Goal: Task Accomplishment & Management: Manage account settings

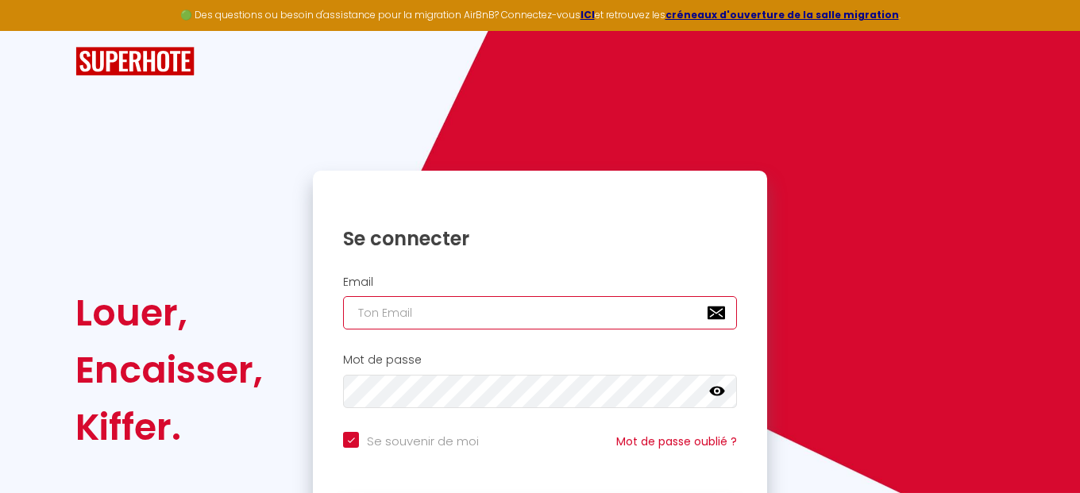
click at [401, 316] on input "email" at bounding box center [540, 312] width 394 height 33
type input "[EMAIL_ADDRESS][DOMAIN_NAME]"
checkbox input "true"
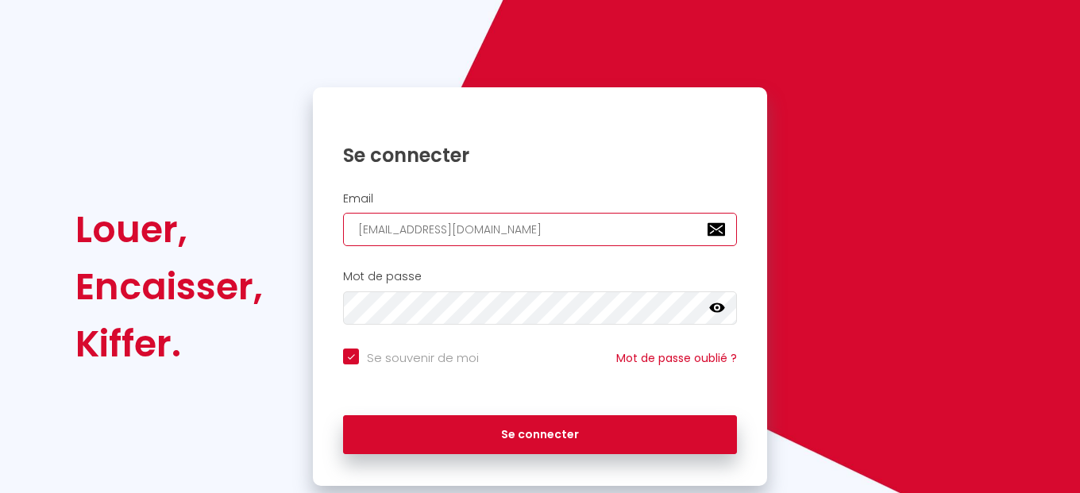
scroll to position [91, 0]
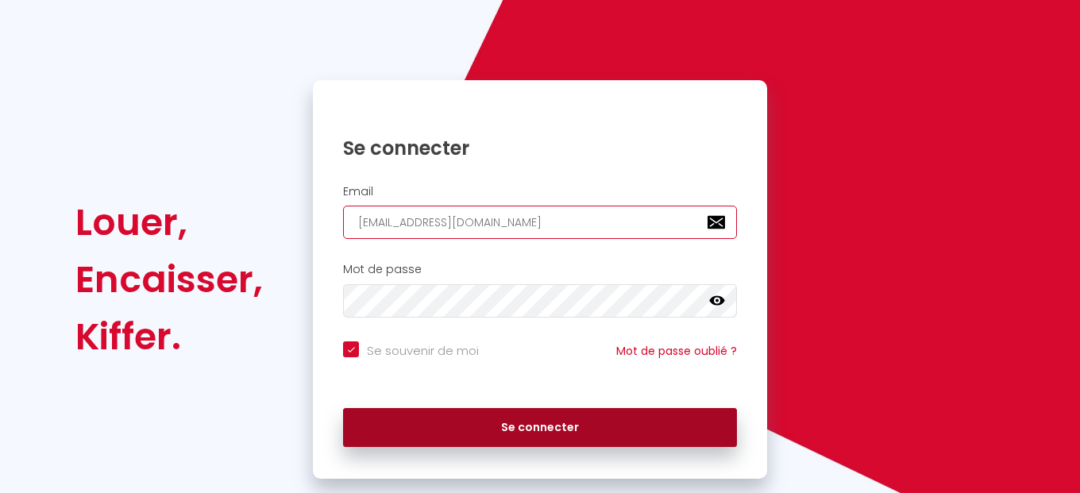
type input "[EMAIL_ADDRESS][DOMAIN_NAME]"
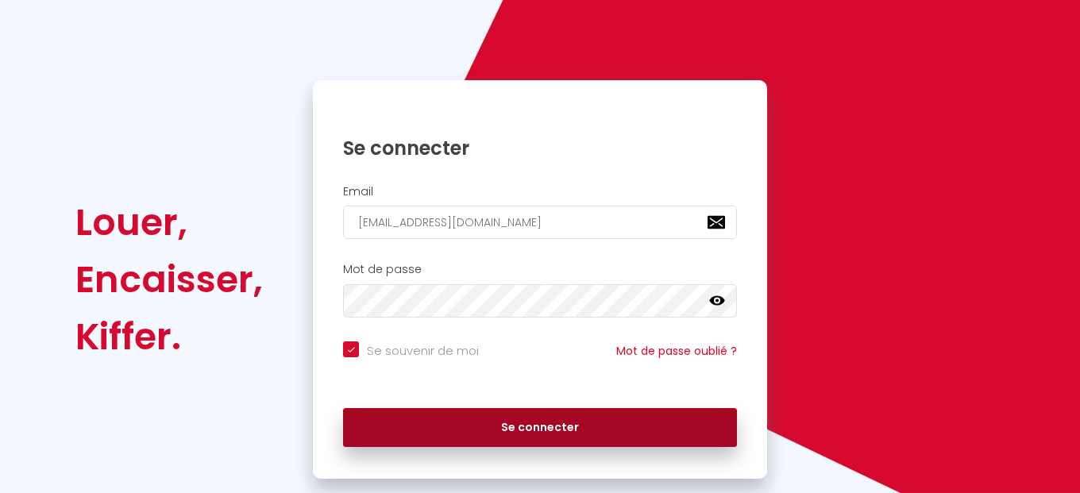
click at [509, 420] on button "Se connecter" at bounding box center [540, 428] width 394 height 40
checkbox input "true"
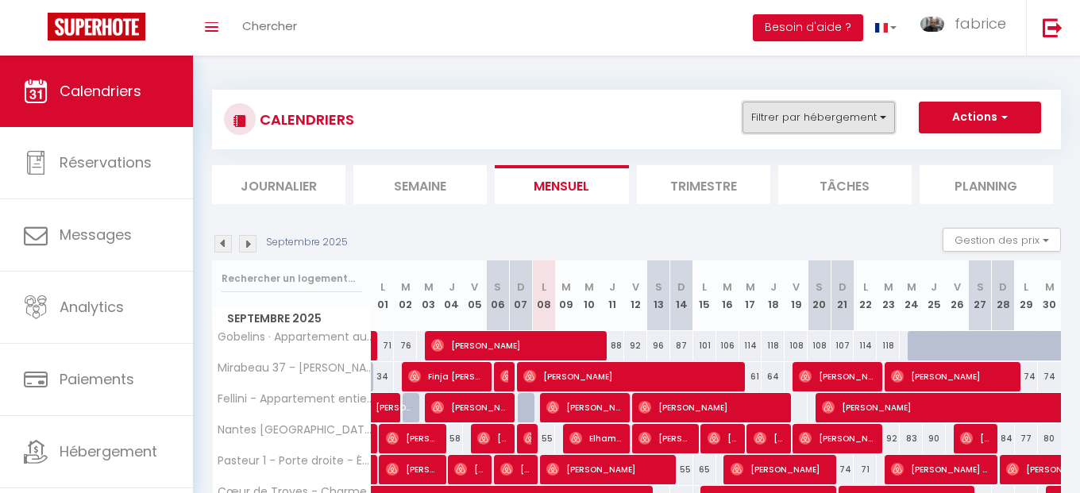
click at [854, 126] on button "Filtrer par hébergement" at bounding box center [818, 118] width 152 height 32
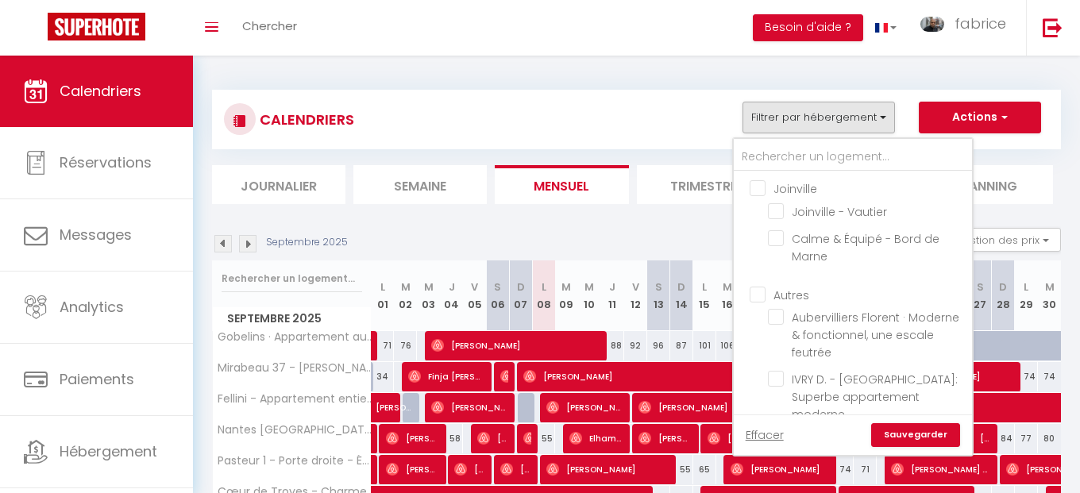
click at [755, 192] on input "Joinville" at bounding box center [868, 187] width 238 height 16
checkbox input "true"
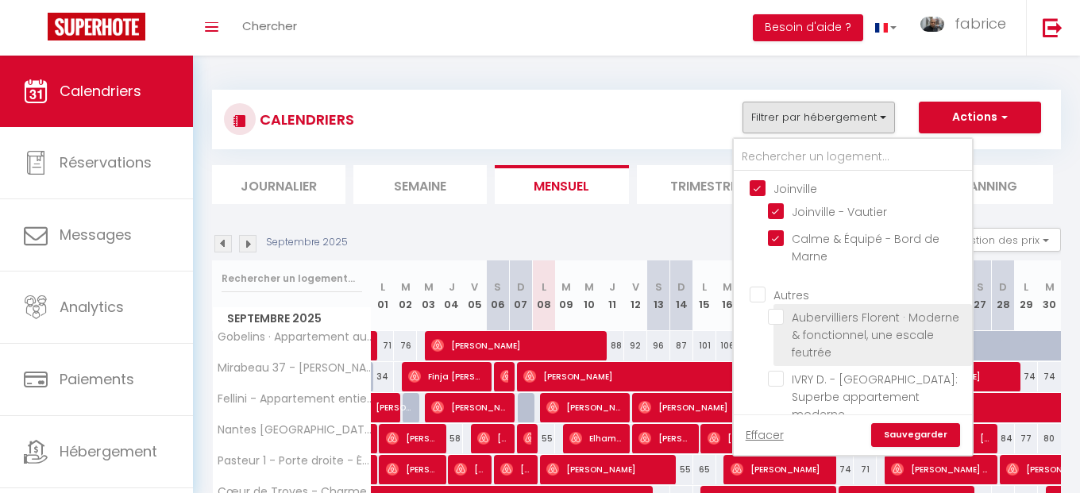
checkbox input "true"
checkbox input "false"
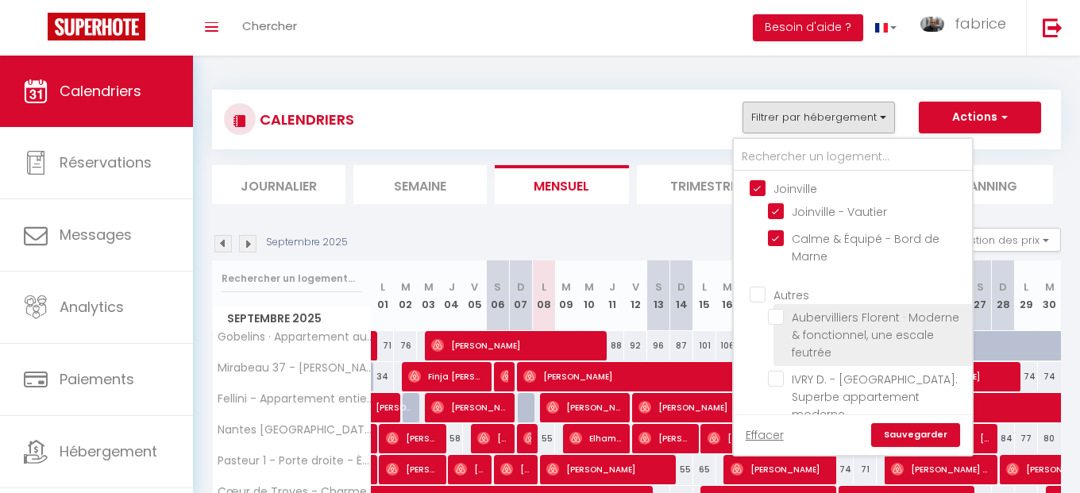
checkbox input "false"
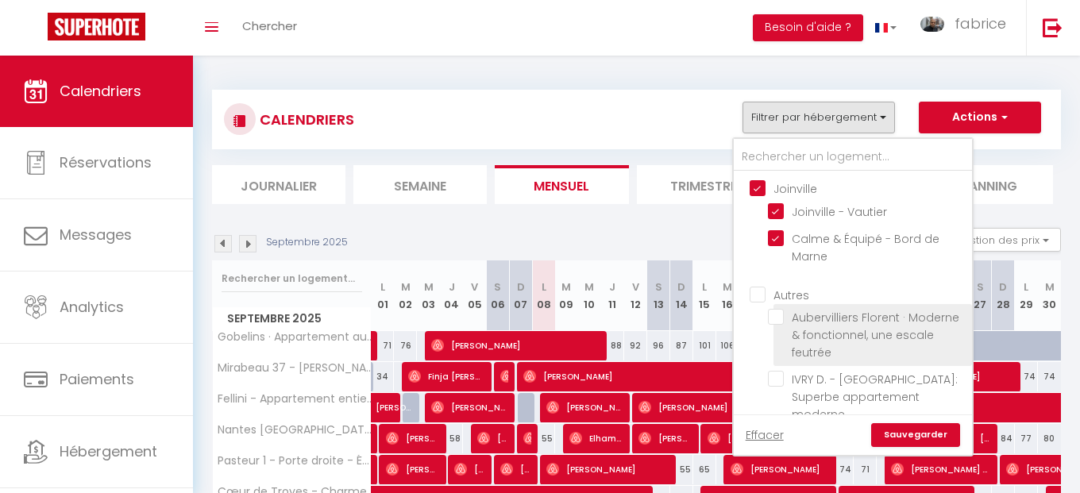
checkbox input "false"
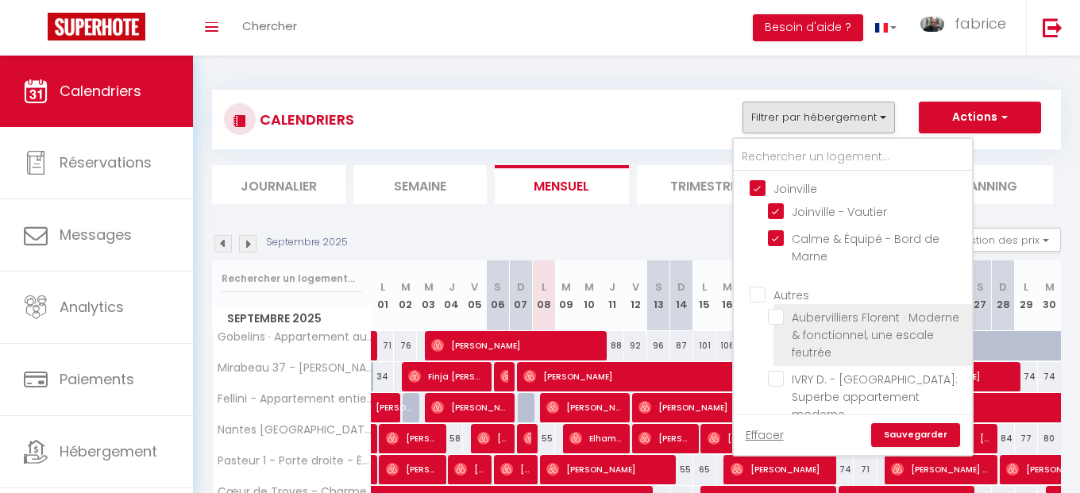
checkbox input "false"
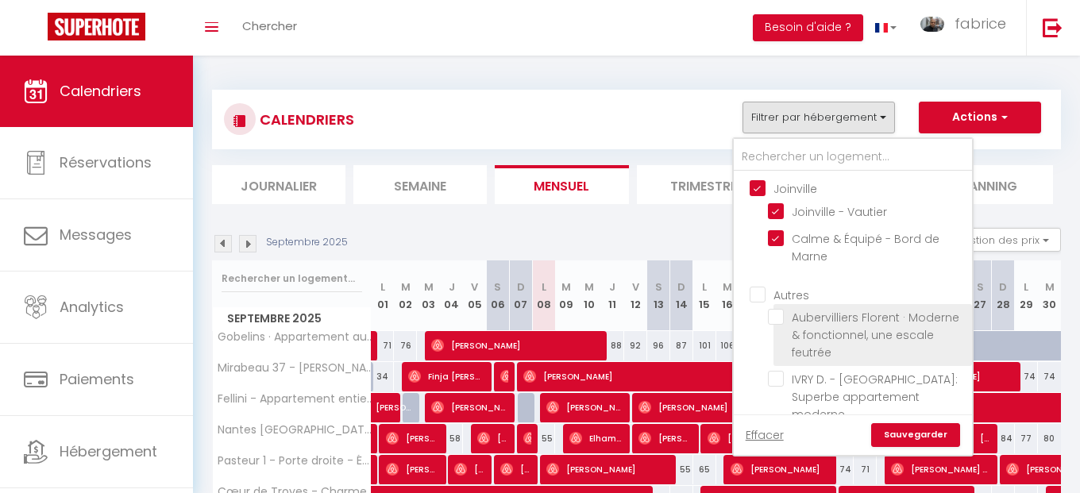
checkbox input "false"
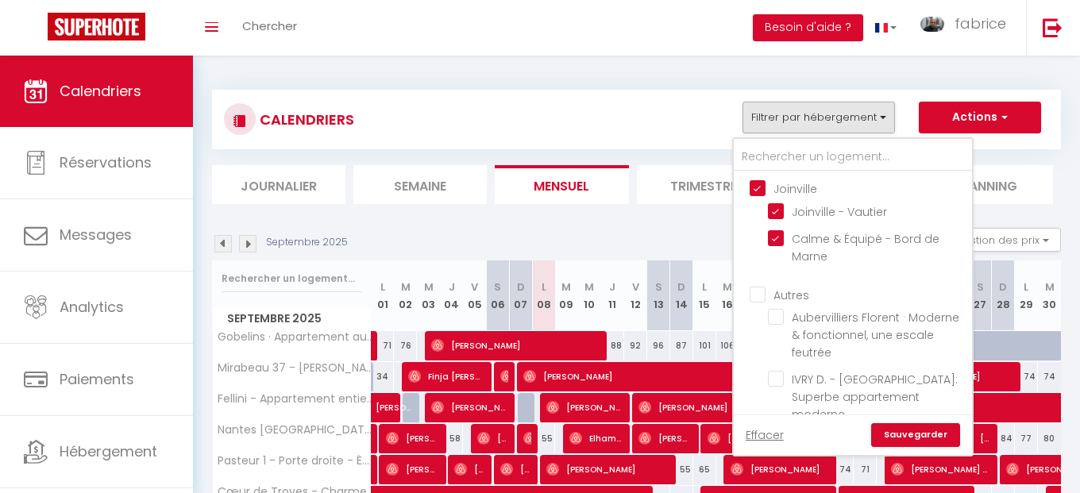
click at [911, 436] on link "Sauvegarder" at bounding box center [915, 435] width 89 height 24
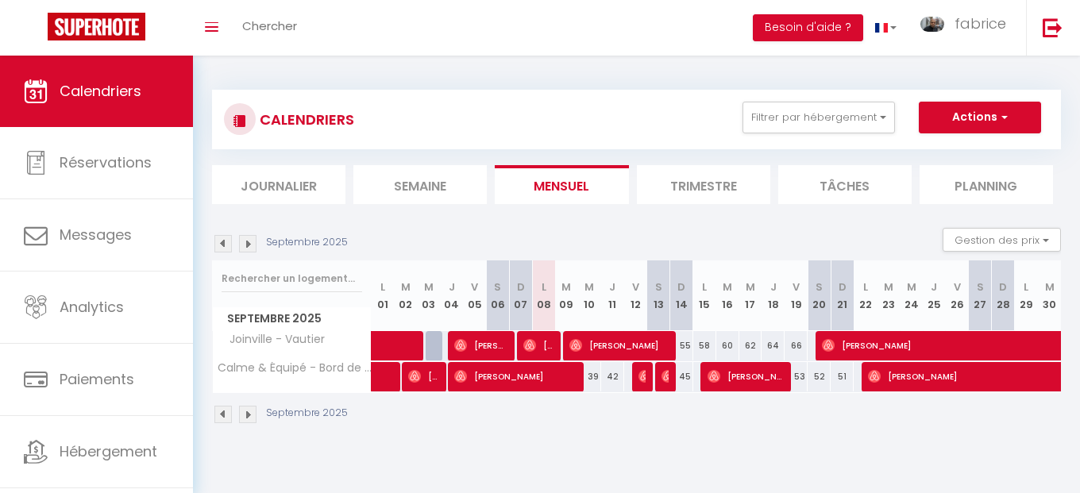
click at [545, 345] on span "[DEMOGRAPHIC_DATA][PERSON_NAME]" at bounding box center [538, 345] width 31 height 30
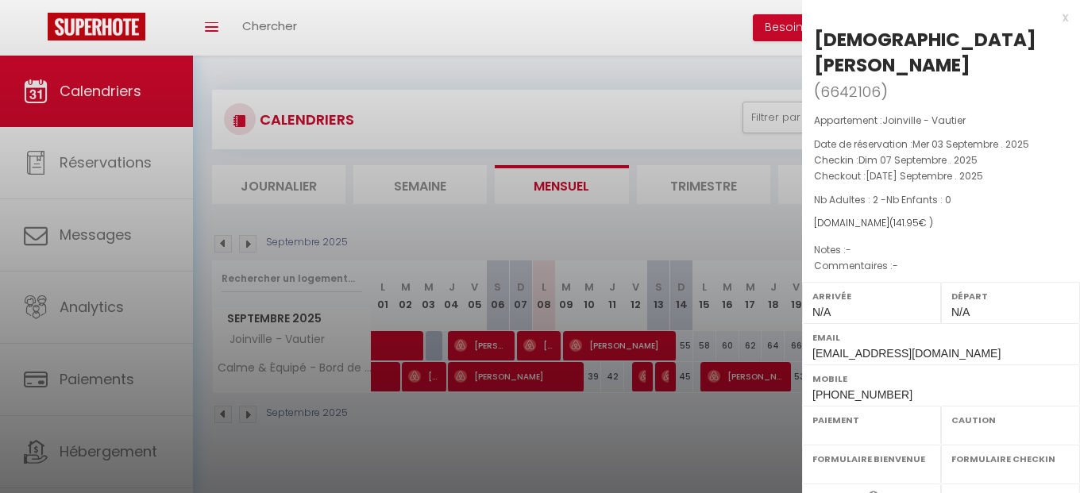
select select "OK"
select select "0"
select select "1"
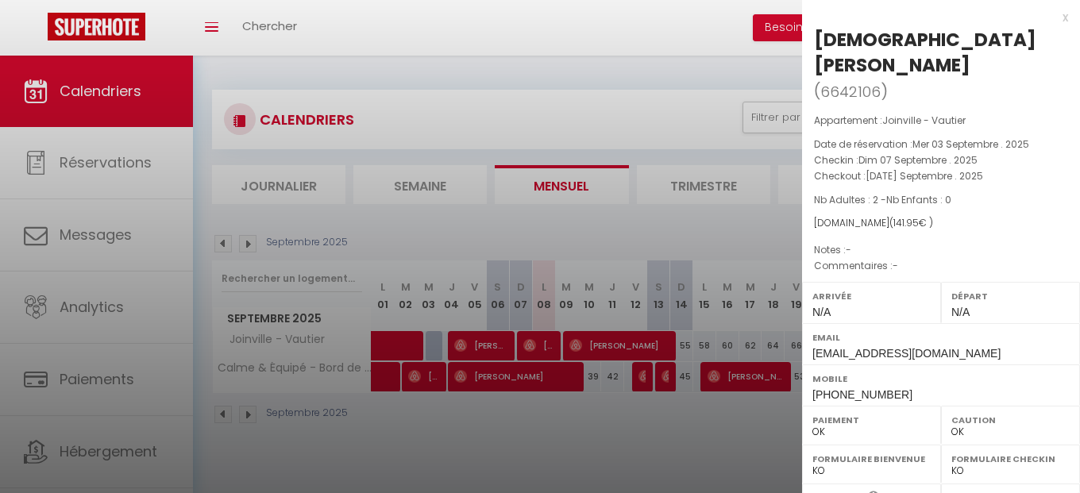
select select "10626"
select select "4258"
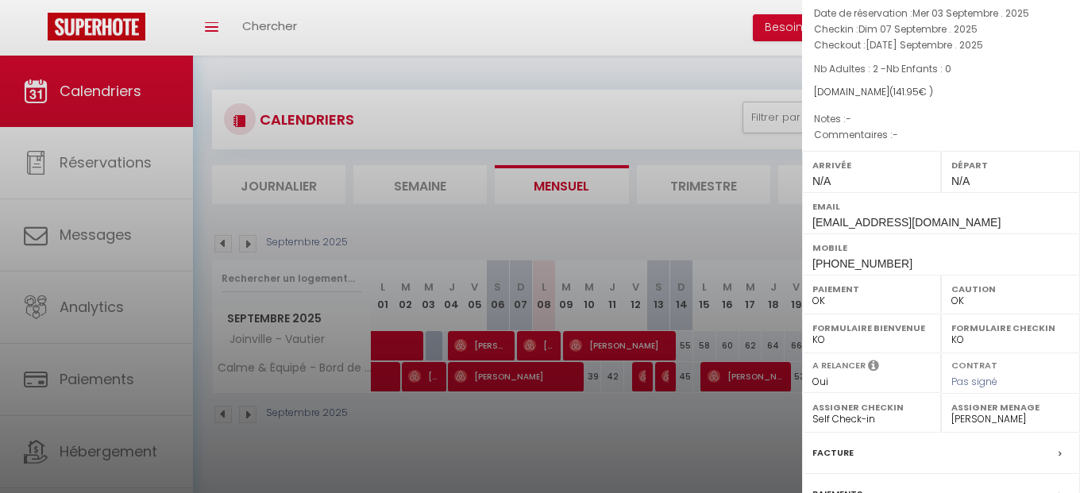
scroll to position [246, 0]
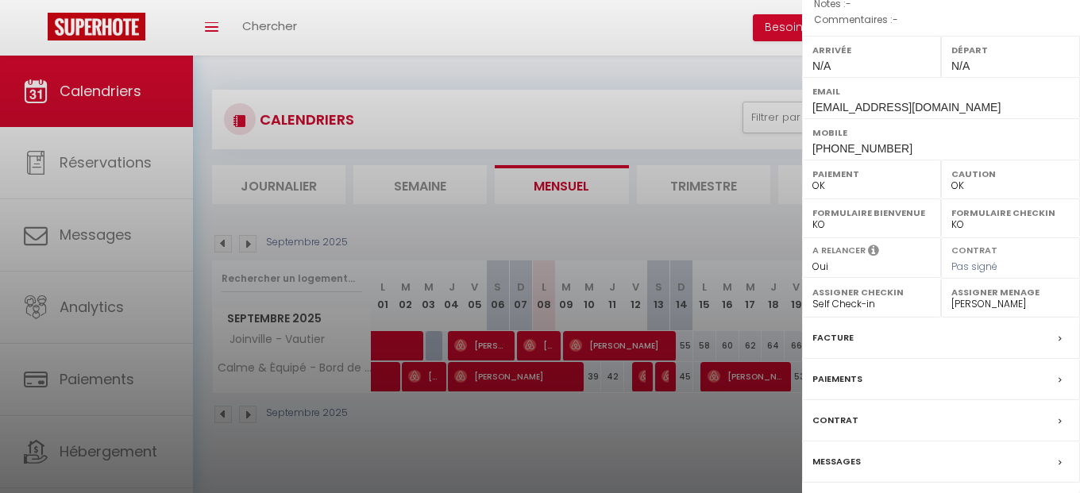
click at [851, 453] on label "Messages" at bounding box center [836, 461] width 48 height 17
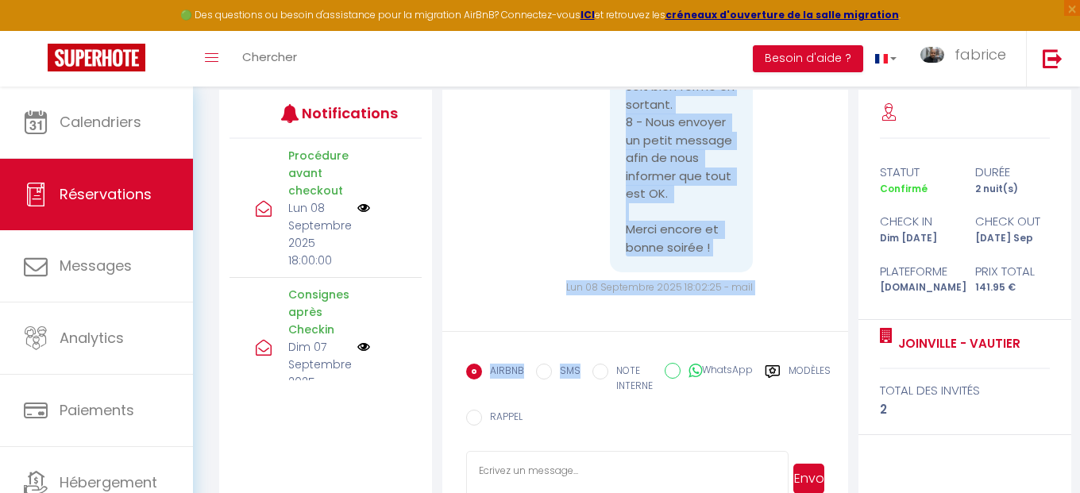
scroll to position [12915, 0]
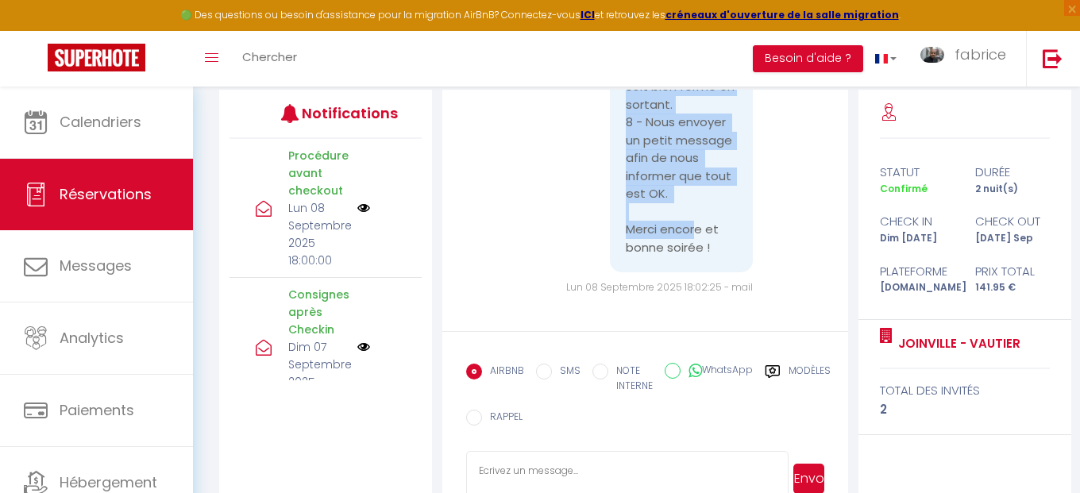
drag, startPoint x: 626, startPoint y: 256, endPoint x: 715, endPoint y: 252, distance: 88.2
copy pre "Bonsoir Christian, Voici pour rappel la procédure avant votre départ de demain …"
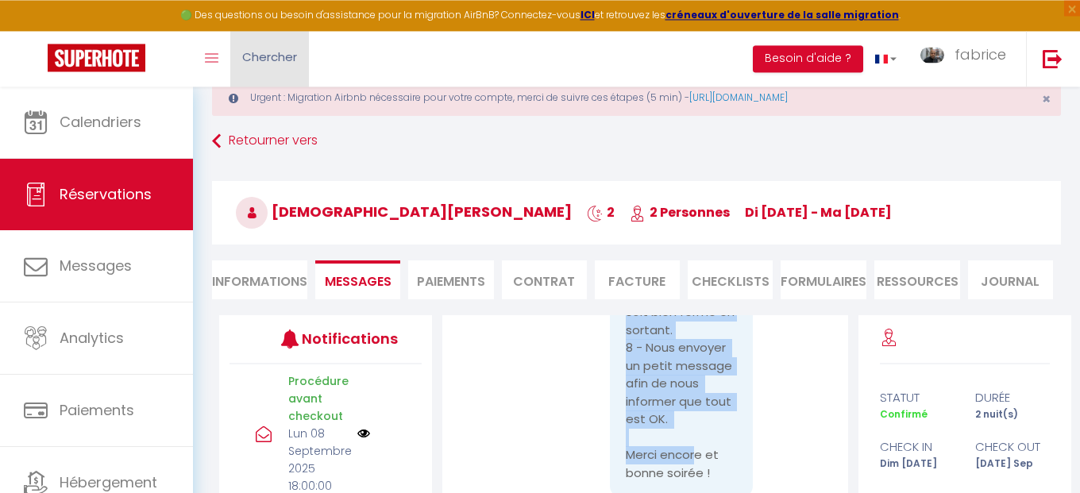
scroll to position [0, 0]
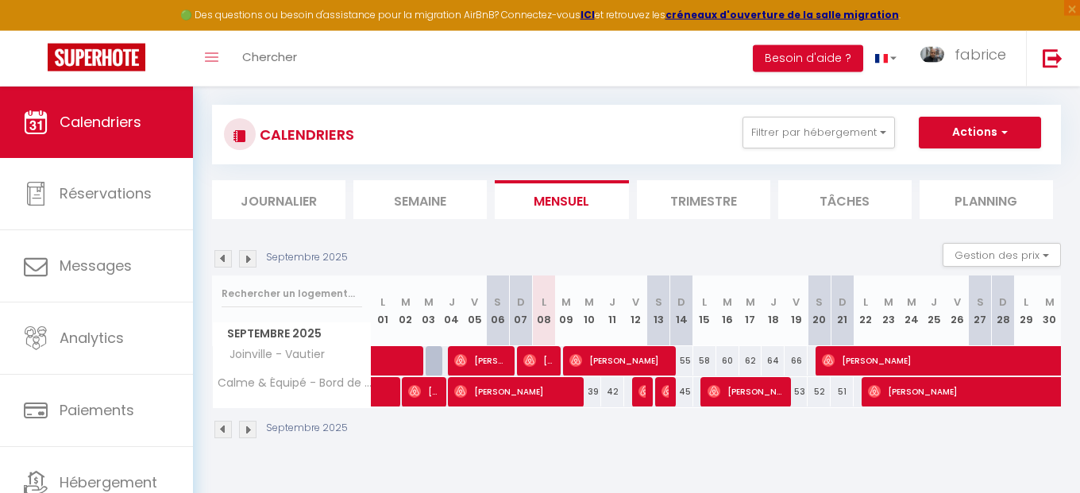
scroll to position [87, 0]
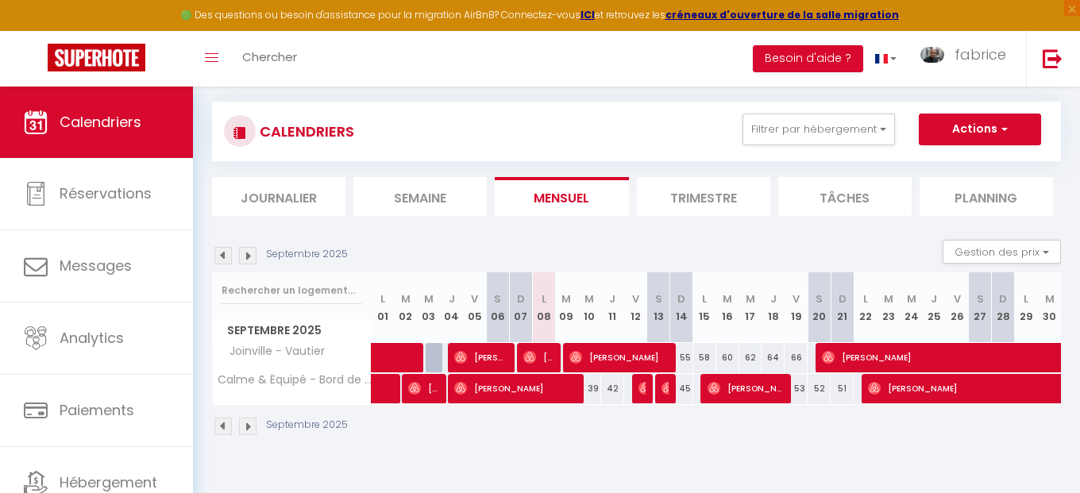
click at [638, 361] on span "[PERSON_NAME]" at bounding box center [619, 357] width 100 height 30
select select "OK"
select select "0"
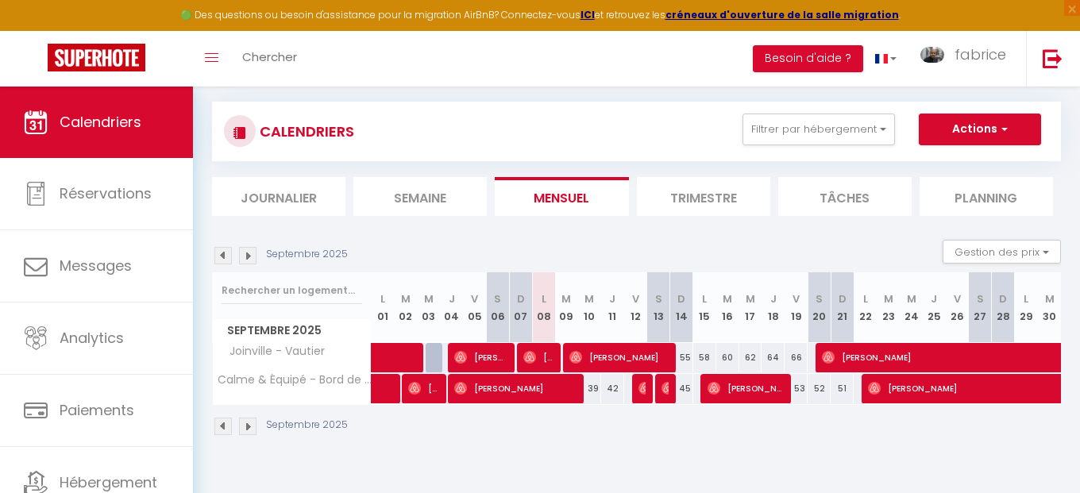
select select "1"
select select
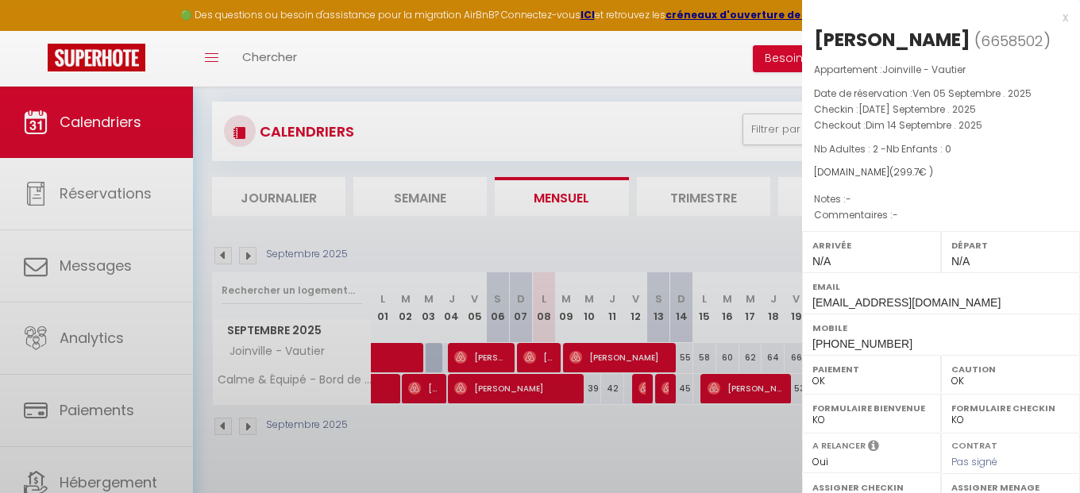
select select "10626"
select select "4258"
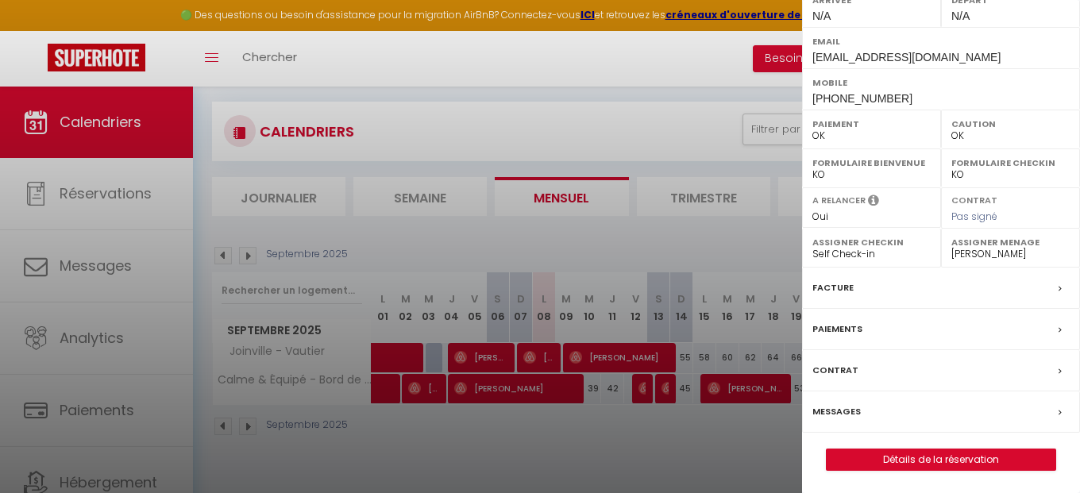
scroll to position [246, 0]
click at [846, 407] on label "Messages" at bounding box center [836, 411] width 48 height 17
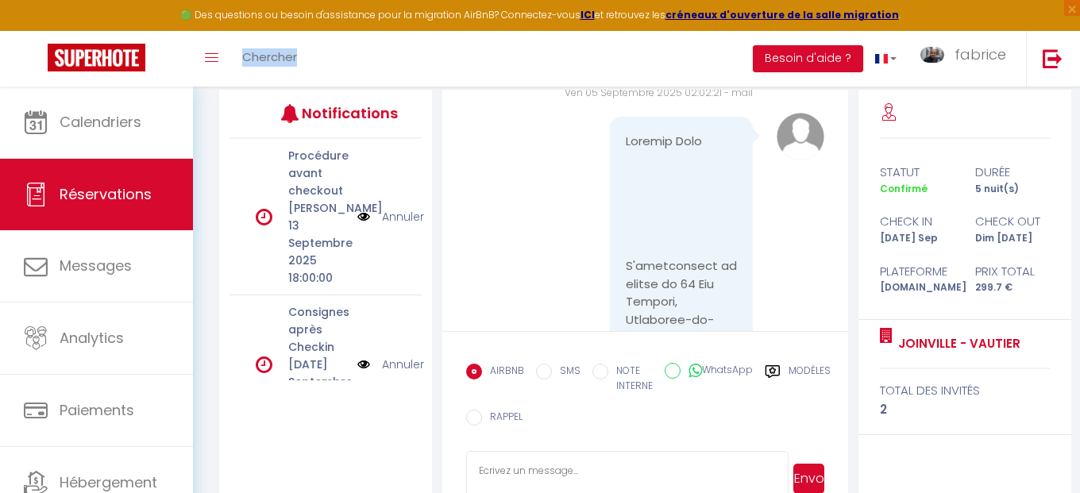
scroll to position [1378, 0]
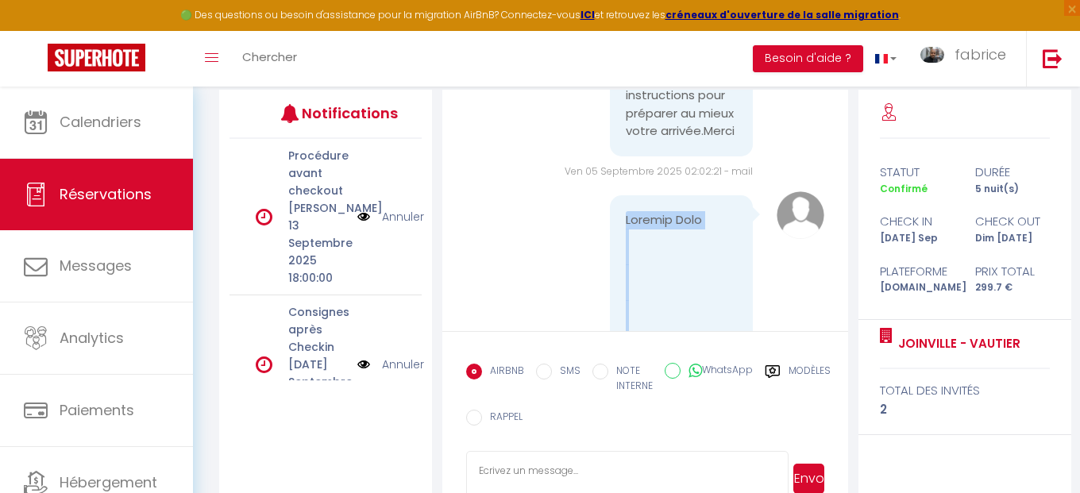
drag, startPoint x: 726, startPoint y: 295, endPoint x: 625, endPoint y: 291, distance: 100.9
copy pre "Loremip Dolo S'ametconsect ad elitse do 10 Eiu Tempori, Utlaboree-do-Magn.Aliq …"
click at [830, 56] on button "Besoin d'aide ?" at bounding box center [808, 58] width 110 height 27
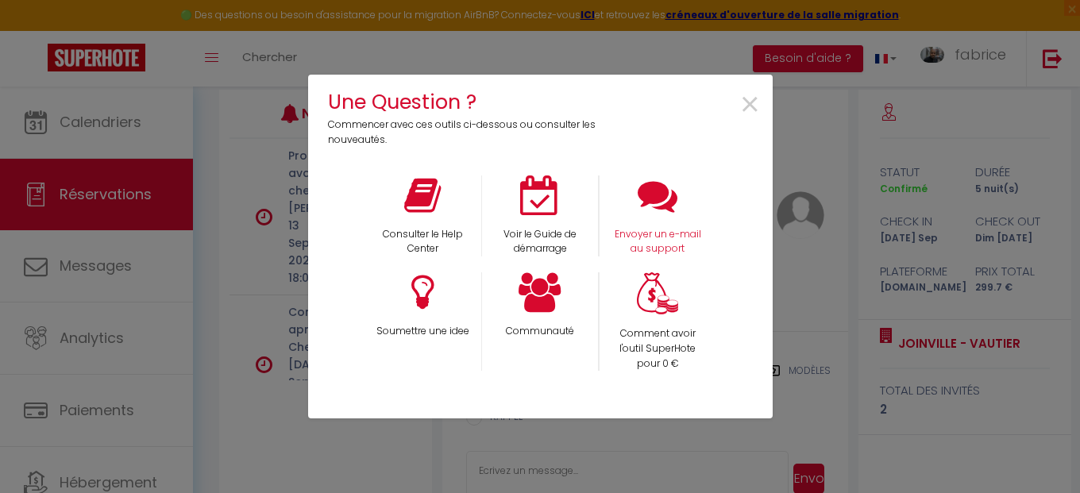
click at [651, 223] on div "Envoyer un e-mail au support" at bounding box center [658, 216] width 118 height 82
click at [651, 215] on icon at bounding box center [658, 195] width 40 height 40
